Goal: Transaction & Acquisition: Purchase product/service

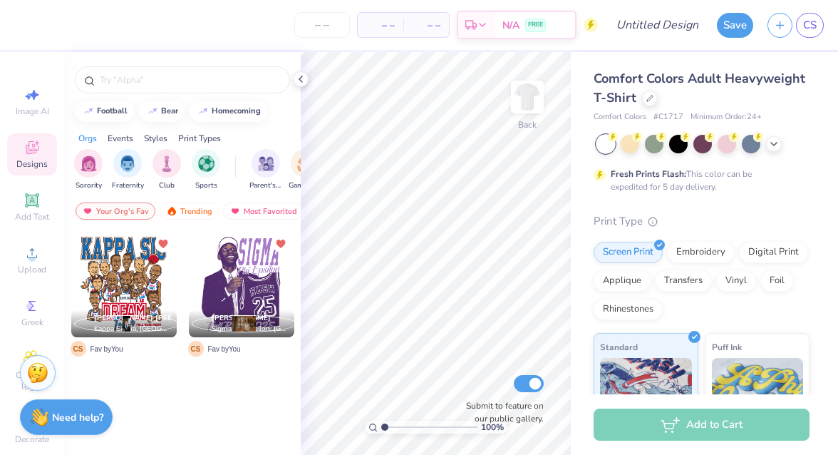
click at [123, 274] on div at bounding box center [123, 284] width 105 height 105
click at [536, 86] on img at bounding box center [527, 96] width 57 height 57
click at [535, 98] on img at bounding box center [527, 96] width 57 height 57
click at [527, 88] on img at bounding box center [527, 96] width 57 height 57
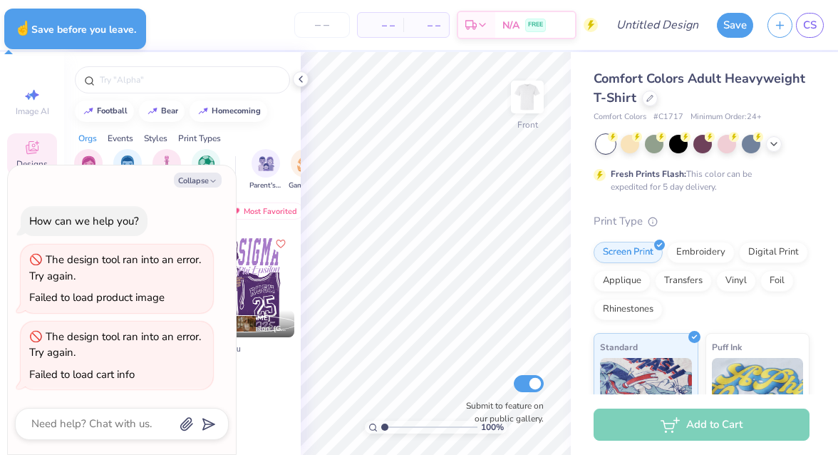
type textarea "x"
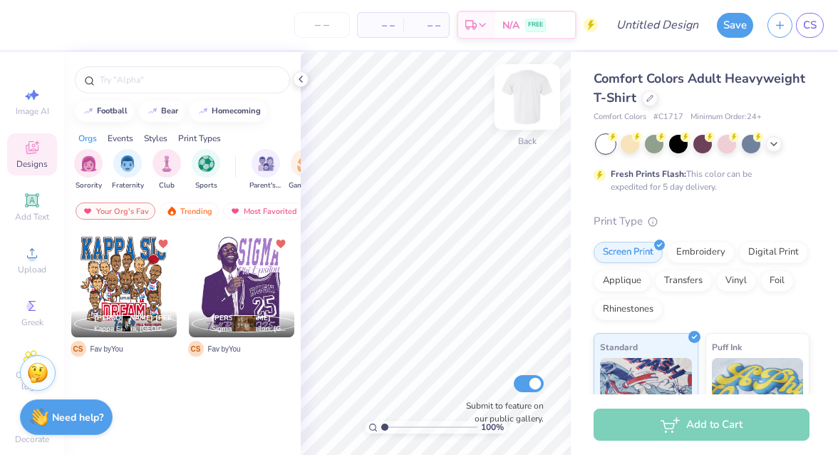
click at [514, 108] on img at bounding box center [527, 96] width 57 height 57
click at [114, 274] on div at bounding box center [123, 284] width 105 height 105
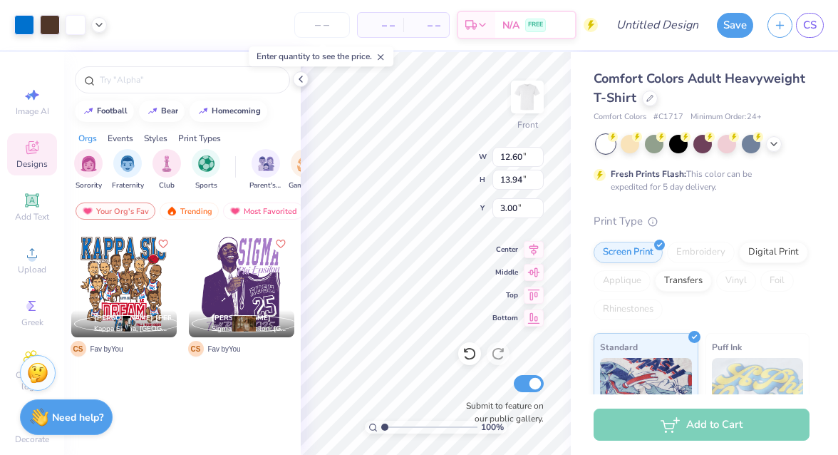
type input "12.60"
type input "13.94"
